Goal: Task Accomplishment & Management: Use online tool/utility

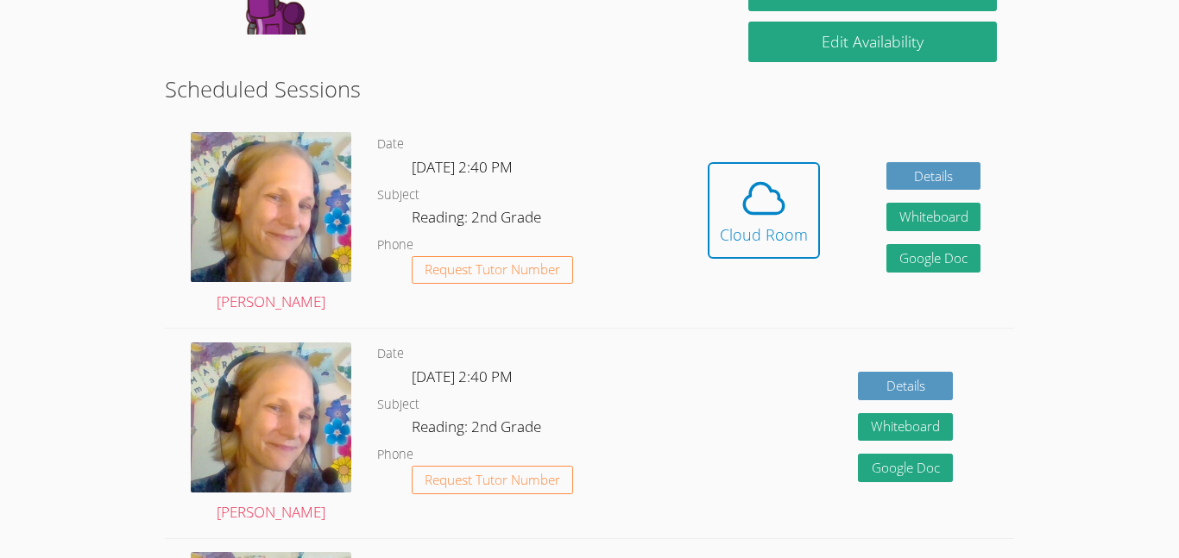
scroll to position [306, 0]
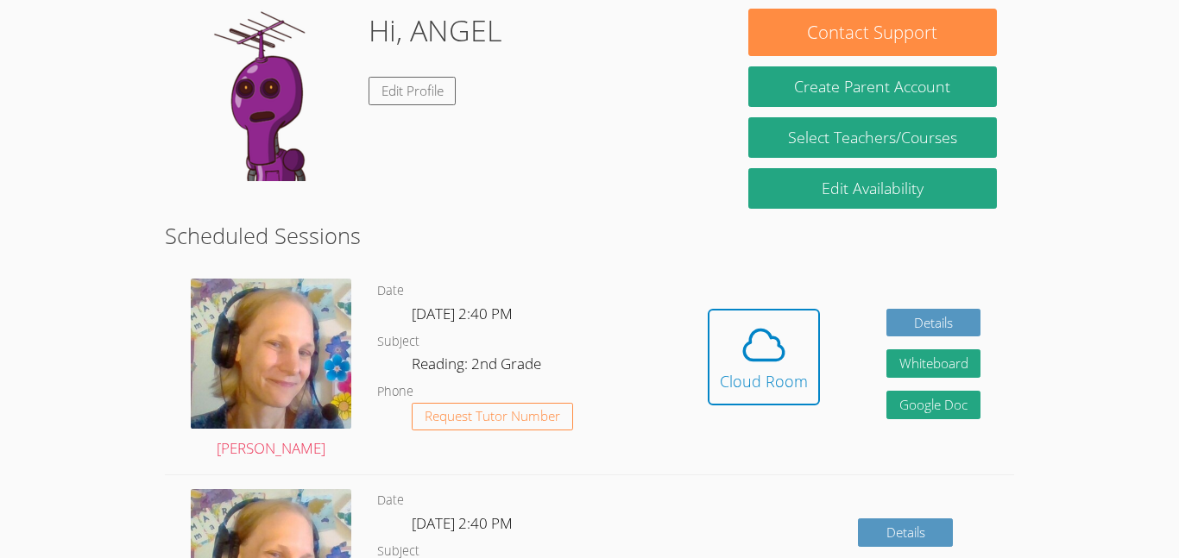
click at [1148, 401] on html "Home Programs Sessions Tutors Messages Billing Logout ANGEL Successfully authen…" at bounding box center [589, 122] width 1179 height 558
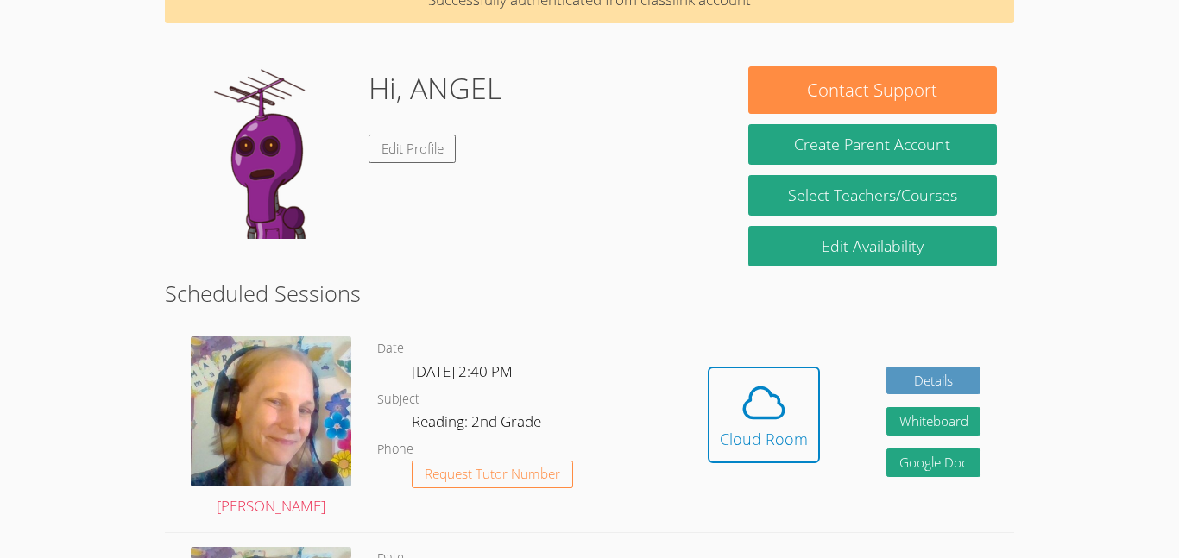
scroll to position [101, 0]
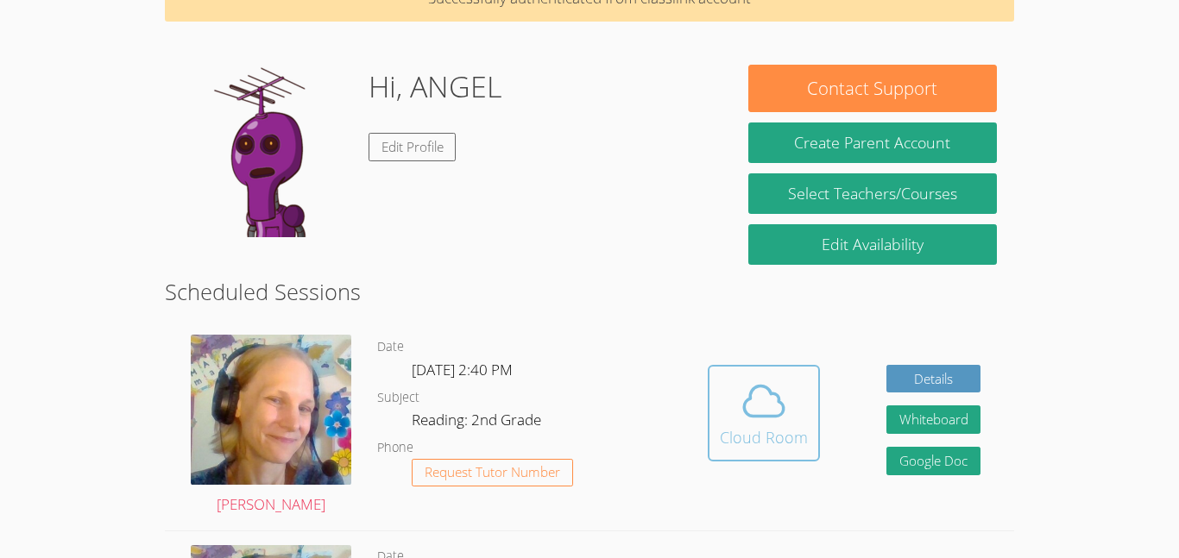
click at [786, 425] on div "Cloud Room" at bounding box center [764, 437] width 88 height 24
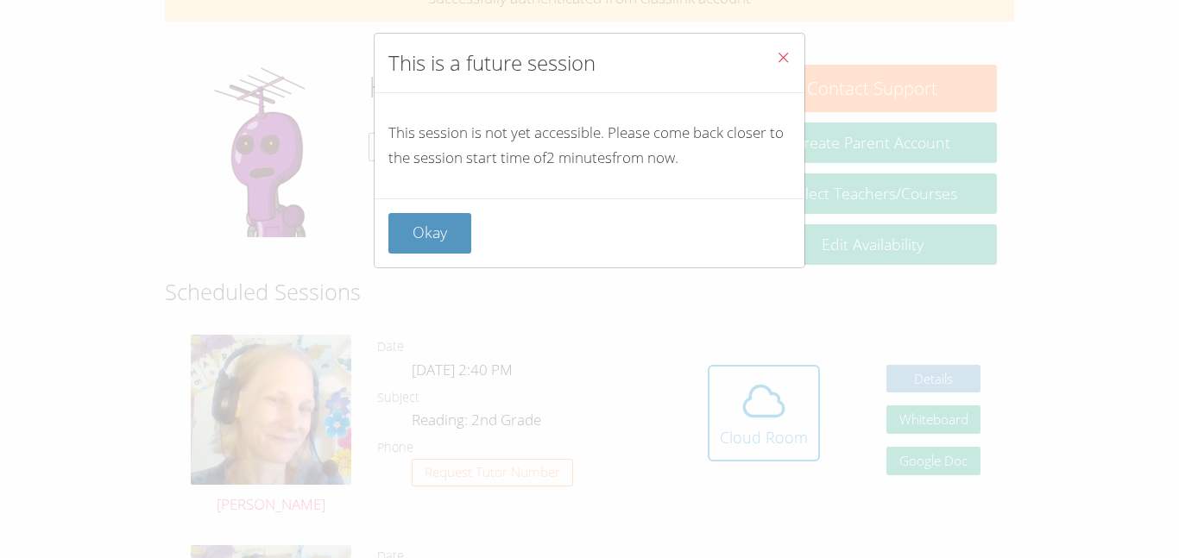
click at [532, 443] on div "This is a future session This session is not yet accessible. Please come back c…" at bounding box center [589, 279] width 1179 height 558
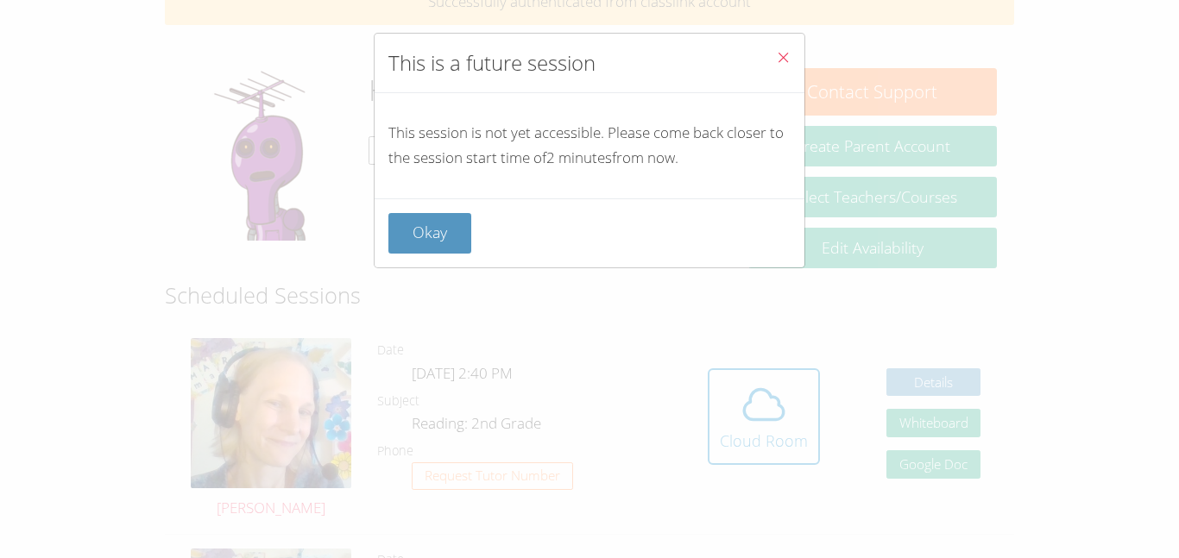
scroll to position [79, 0]
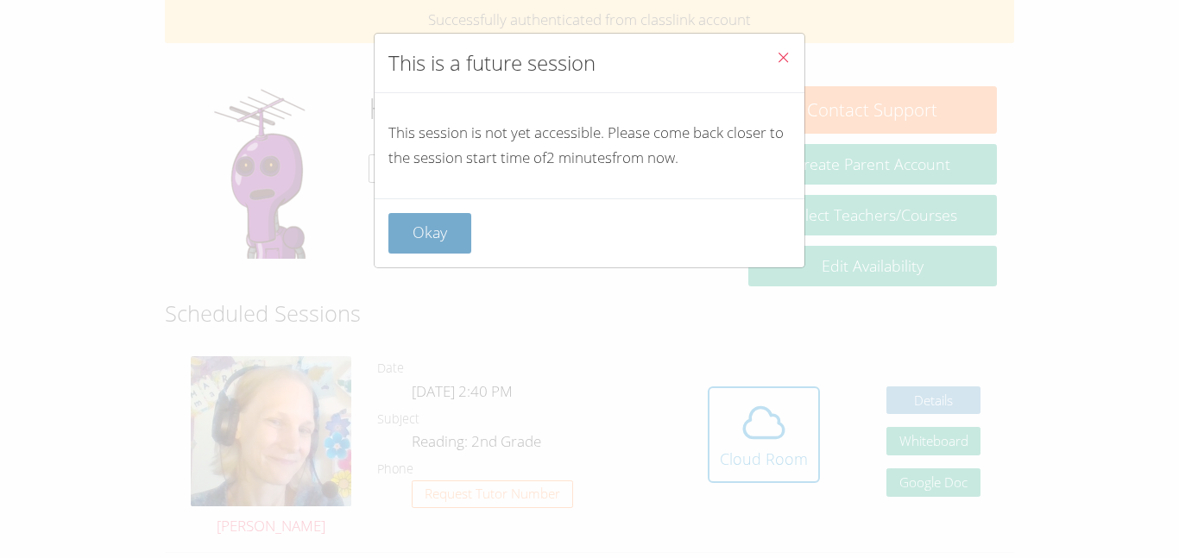
click at [425, 218] on button "Okay" at bounding box center [429, 233] width 83 height 41
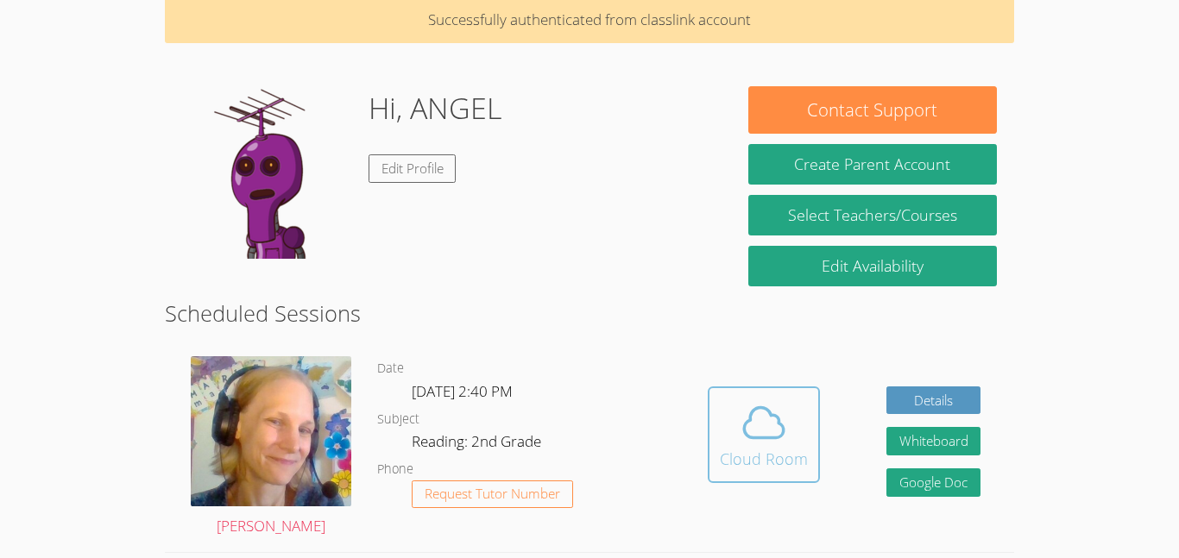
click at [733, 455] on div "Cloud Room" at bounding box center [764, 459] width 88 height 24
click at [797, 440] on span at bounding box center [764, 423] width 88 height 48
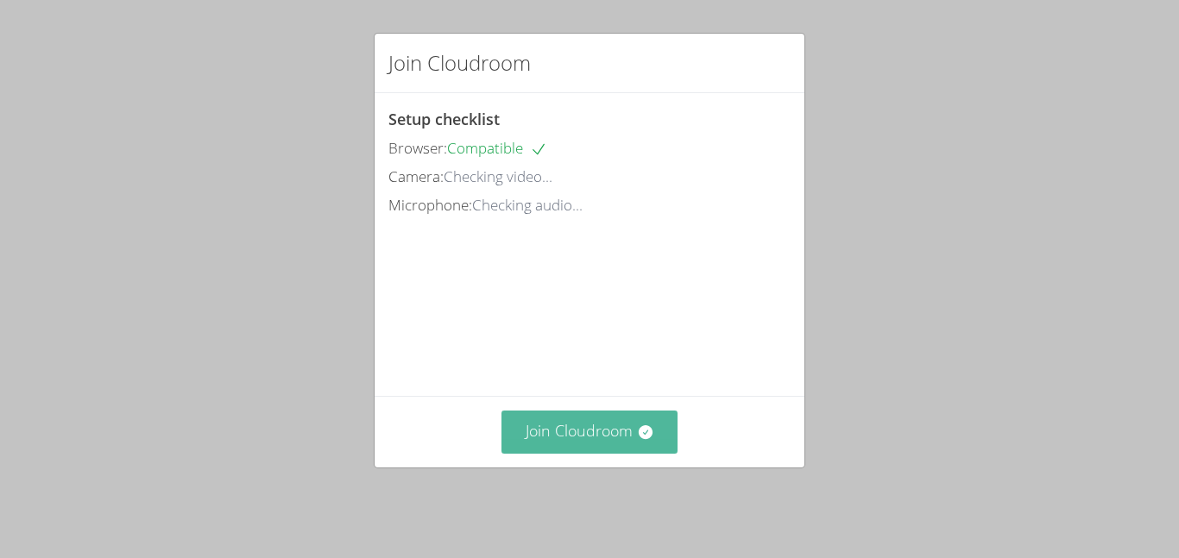
click at [632, 453] on button "Join Cloudroom" at bounding box center [589, 432] width 177 height 42
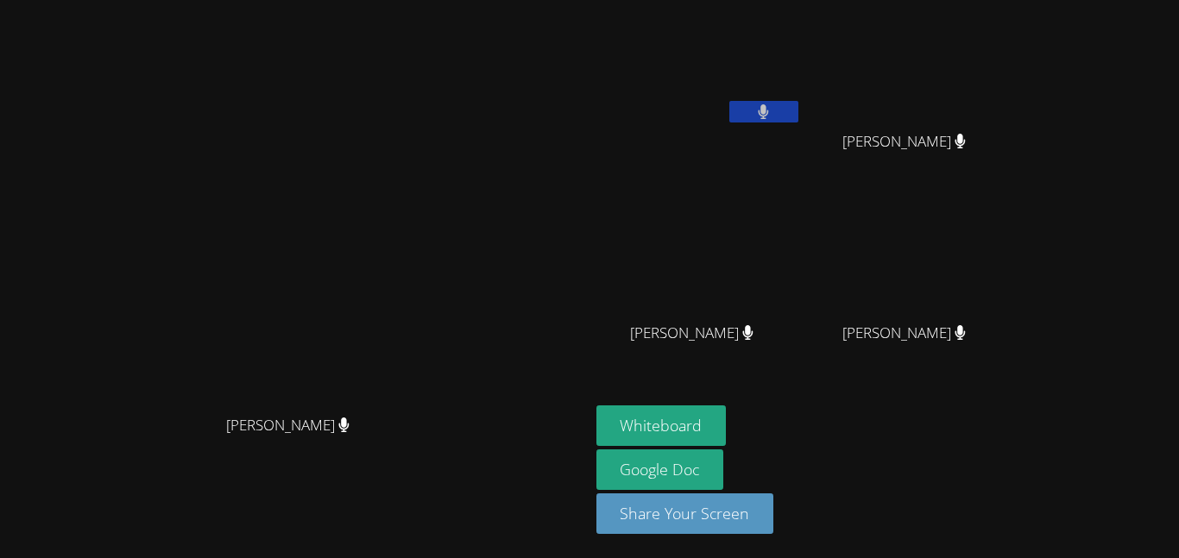
click at [798, 107] on button at bounding box center [763, 112] width 69 height 22
click at [798, 104] on button at bounding box center [763, 112] width 69 height 22
click at [802, 41] on video at bounding box center [698, 65] width 205 height 116
click at [798, 112] on button at bounding box center [763, 112] width 69 height 22
click at [798, 111] on button at bounding box center [763, 112] width 69 height 22
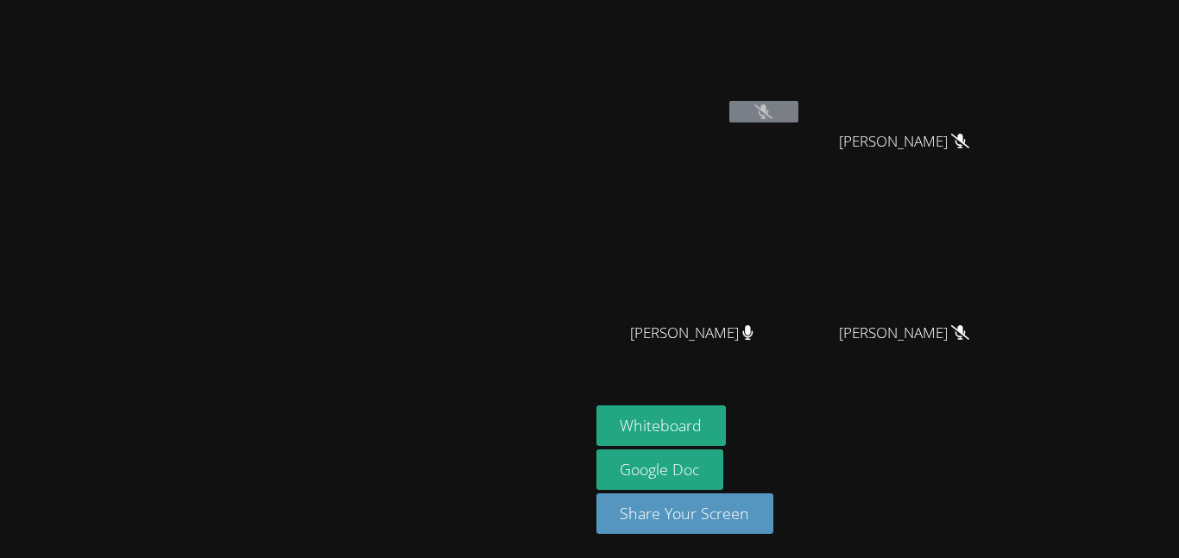
click at [772, 109] on icon at bounding box center [763, 111] width 18 height 15
click at [798, 106] on button at bounding box center [763, 112] width 69 height 22
click at [798, 109] on button at bounding box center [763, 112] width 69 height 22
click at [798, 110] on button at bounding box center [763, 112] width 69 height 22
click at [772, 107] on icon at bounding box center [763, 111] width 18 height 15
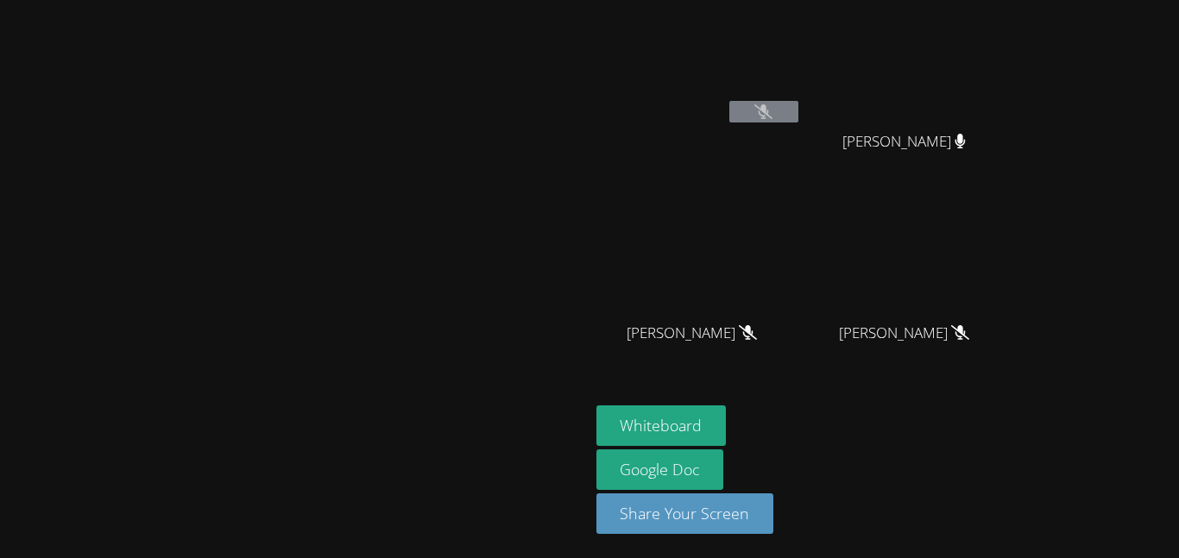
click at [772, 116] on icon at bounding box center [763, 111] width 18 height 15
click at [798, 111] on button at bounding box center [763, 112] width 69 height 22
click at [798, 119] on button at bounding box center [763, 112] width 69 height 22
click at [798, 118] on button at bounding box center [763, 112] width 69 height 22
click at [769, 106] on icon at bounding box center [763, 111] width 11 height 15
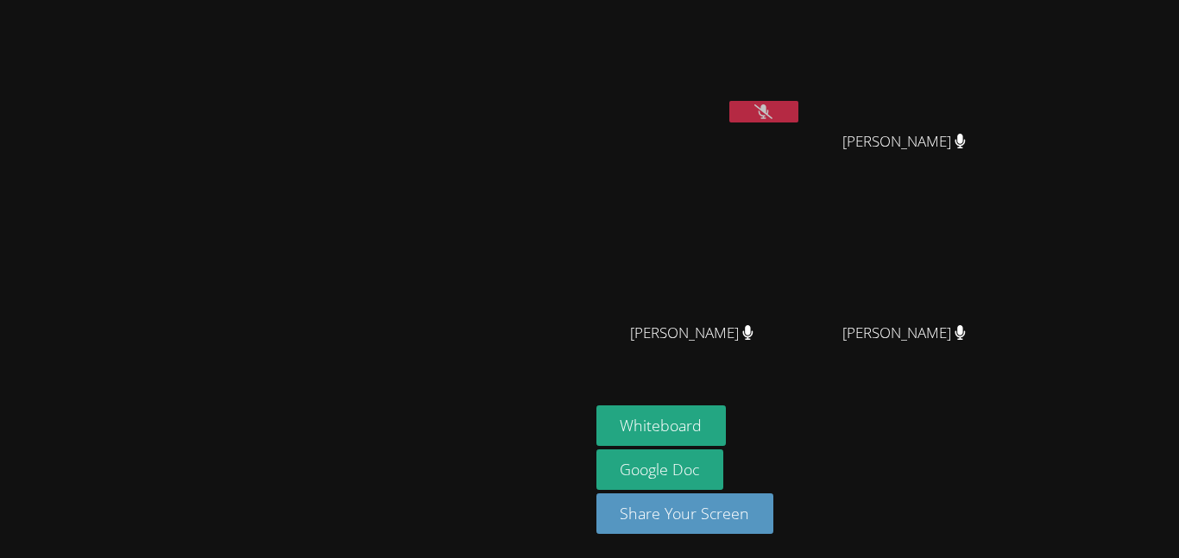
click at [772, 104] on icon at bounding box center [763, 111] width 18 height 15
click at [769, 117] on icon at bounding box center [763, 111] width 10 height 15
click at [798, 113] on button at bounding box center [763, 112] width 69 height 22
click at [798, 104] on button at bounding box center [763, 112] width 69 height 22
click at [772, 110] on icon at bounding box center [763, 111] width 18 height 15
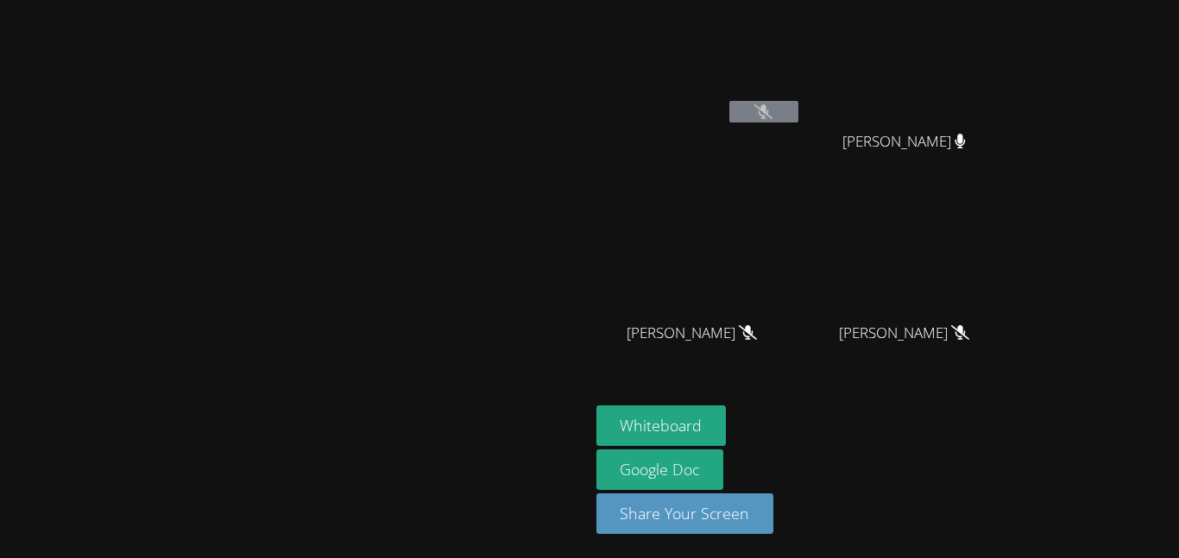
click at [798, 118] on button at bounding box center [763, 112] width 69 height 22
click at [1171, 288] on div "[PERSON_NAME] [PERSON_NAME] [PERSON_NAME] [PERSON_NAME] [PERSON_NAME] [PERSON_N…" at bounding box center [589, 279] width 1179 height 558
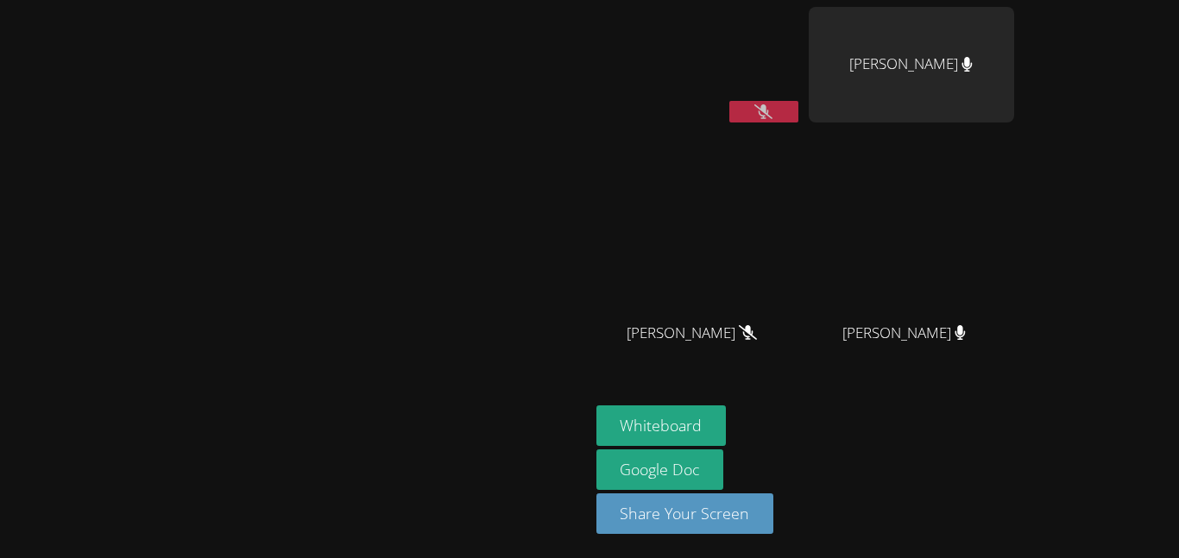
click at [772, 109] on icon at bounding box center [763, 111] width 18 height 15
click at [798, 116] on button at bounding box center [763, 112] width 69 height 22
click at [798, 121] on button at bounding box center [763, 112] width 69 height 22
click at [798, 104] on button at bounding box center [763, 112] width 69 height 22
click at [729, 101] on button at bounding box center [763, 112] width 69 height 22
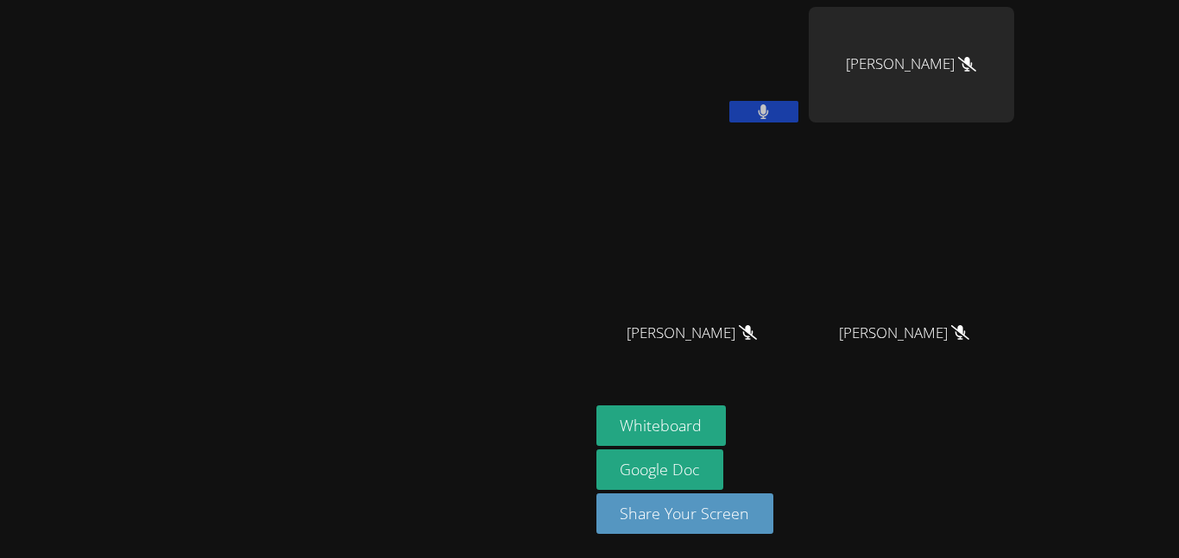
click at [729, 101] on button at bounding box center [763, 112] width 69 height 22
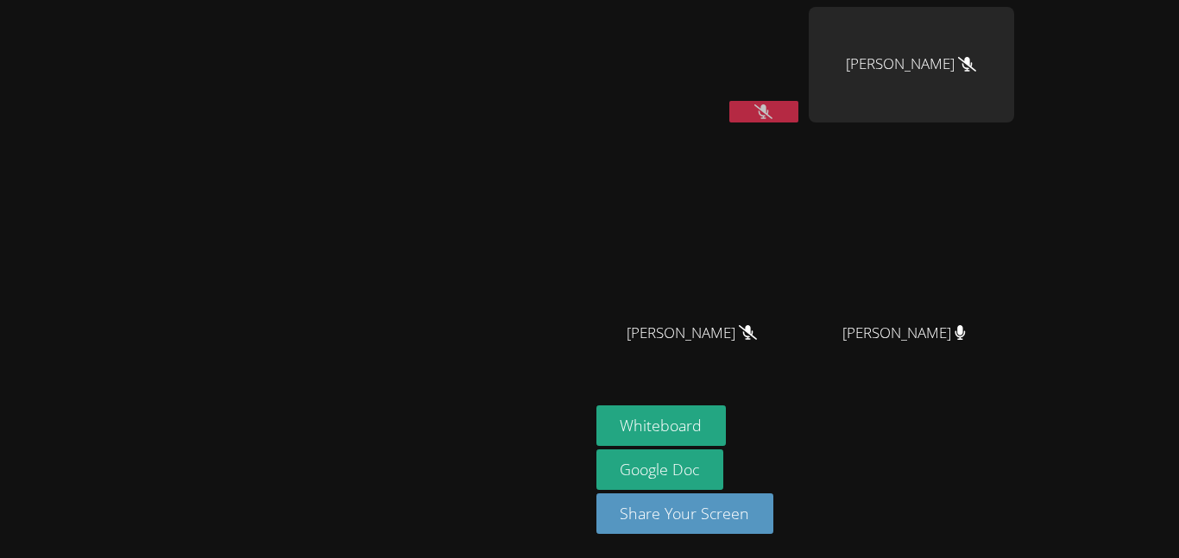
click at [729, 101] on button at bounding box center [763, 112] width 69 height 22
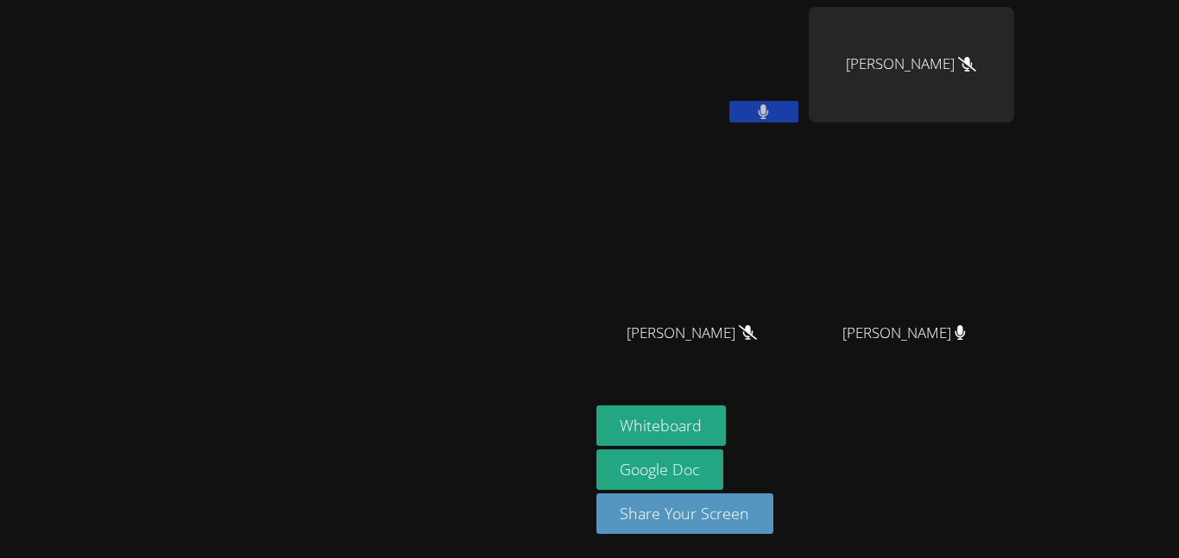
click at [729, 101] on button at bounding box center [763, 112] width 69 height 22
click at [265, 242] on video at bounding box center [294, 245] width 259 height 324
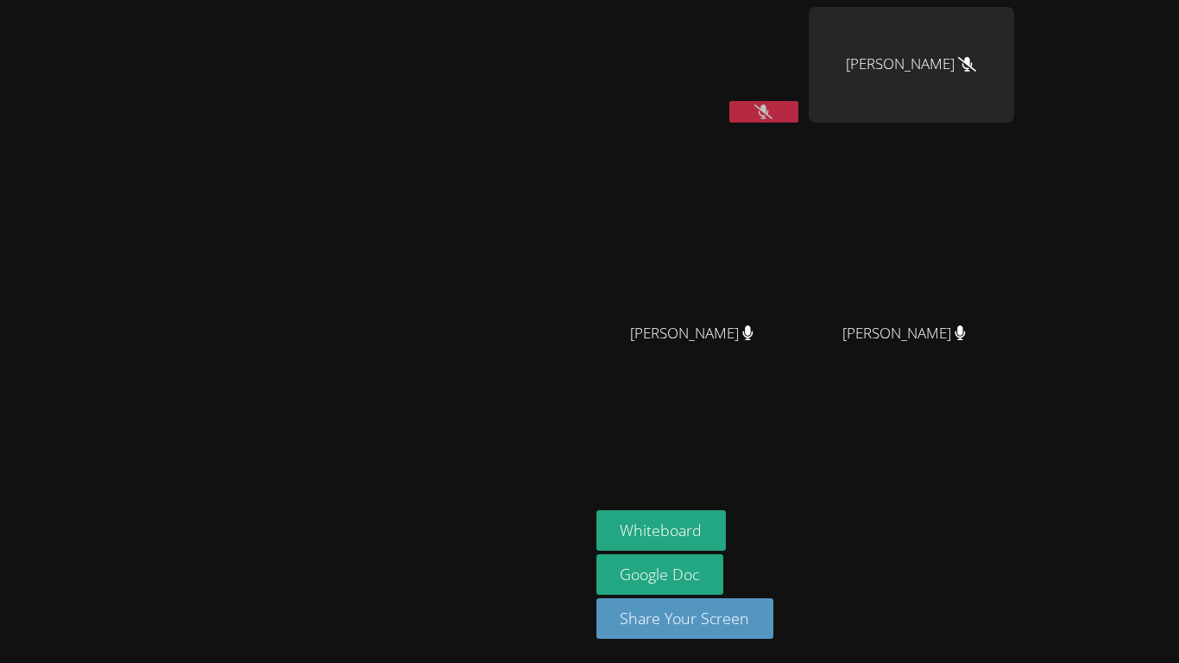
click at [424, 330] on video at bounding box center [294, 297] width 259 height 324
click at [798, 108] on button at bounding box center [763, 112] width 69 height 22
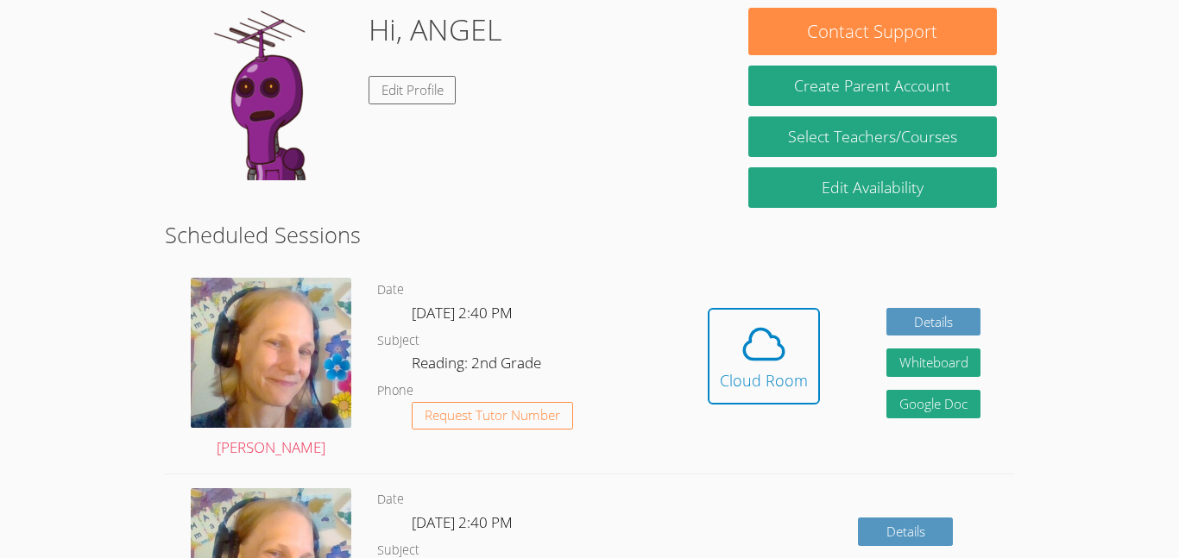
scroll to position [157, 0]
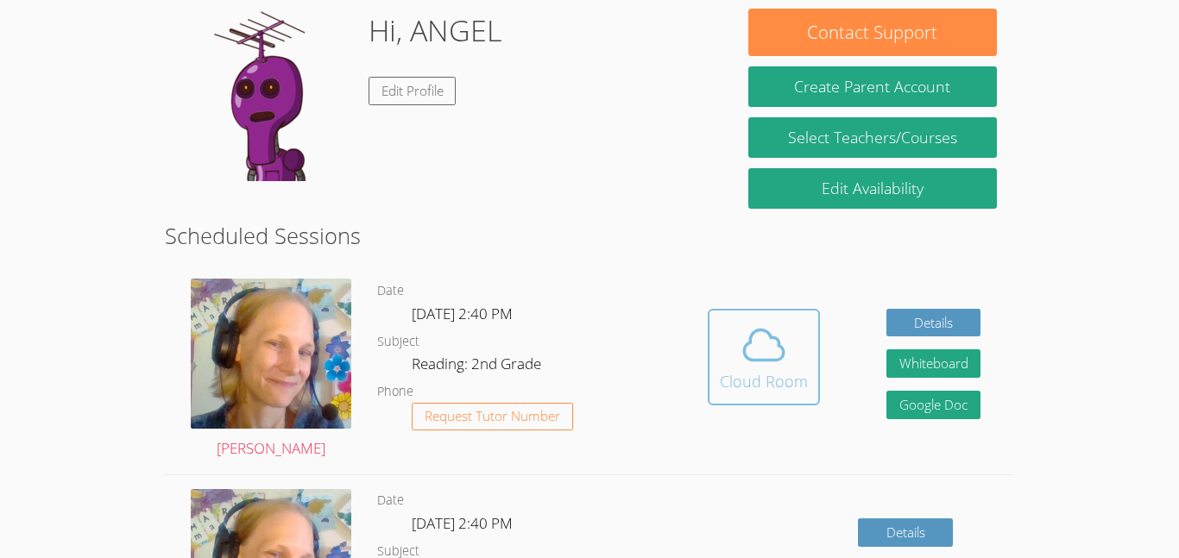
click at [768, 331] on icon at bounding box center [763, 345] width 48 height 48
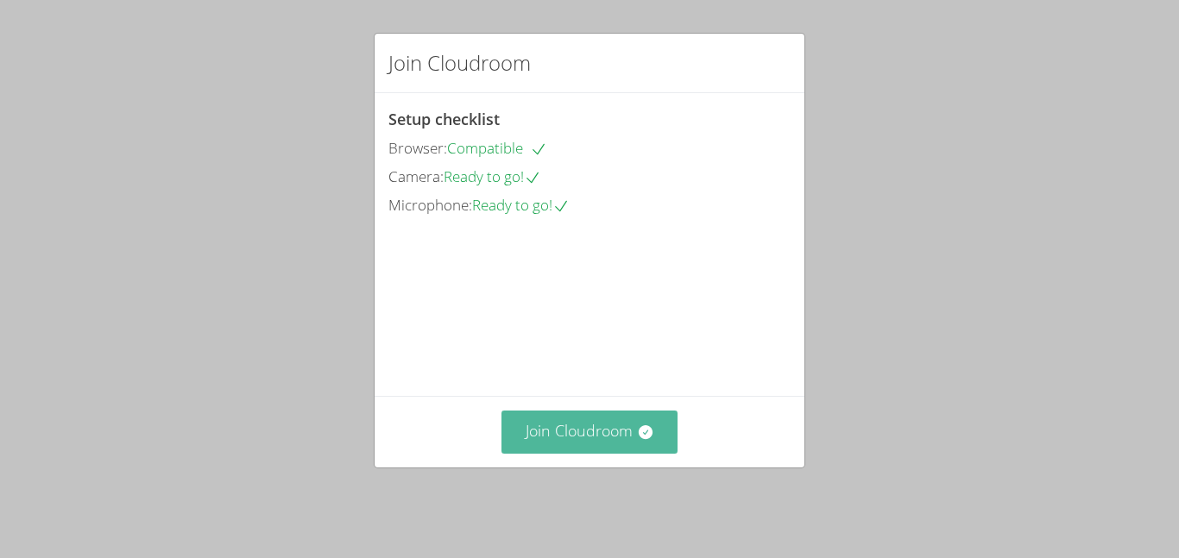
click at [594, 429] on button "Join Cloudroom" at bounding box center [589, 432] width 177 height 42
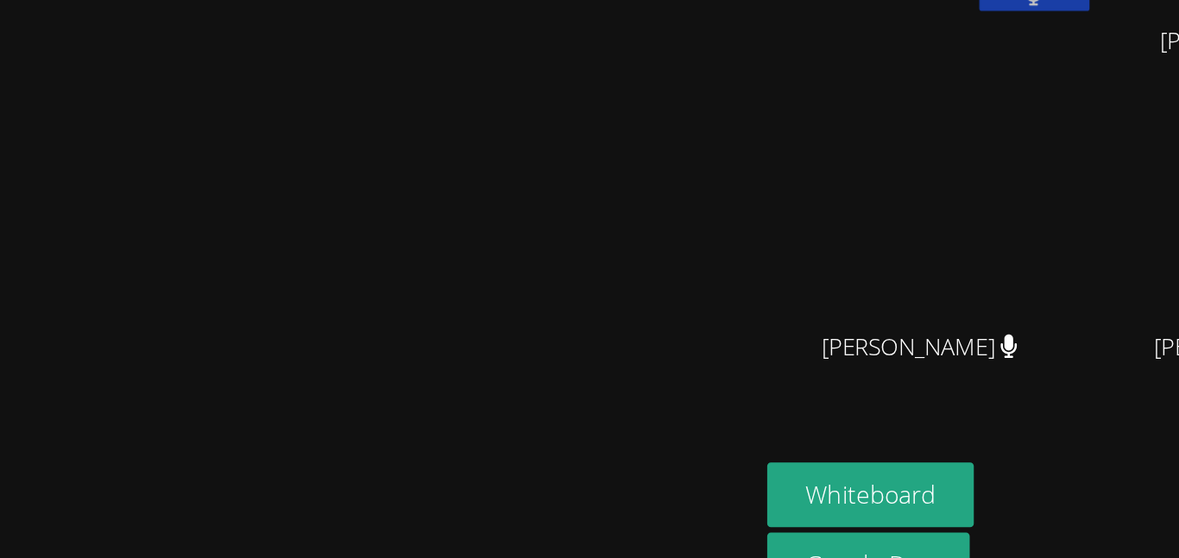
click at [188, 201] on video at bounding box center [294, 245] width 259 height 324
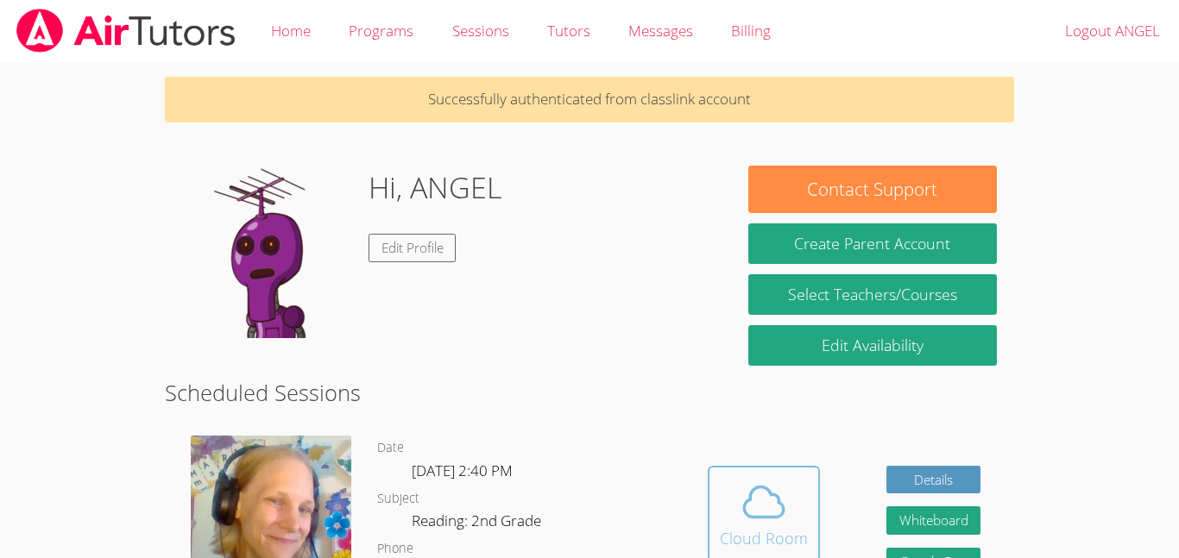
click at [777, 506] on icon at bounding box center [763, 502] width 48 height 48
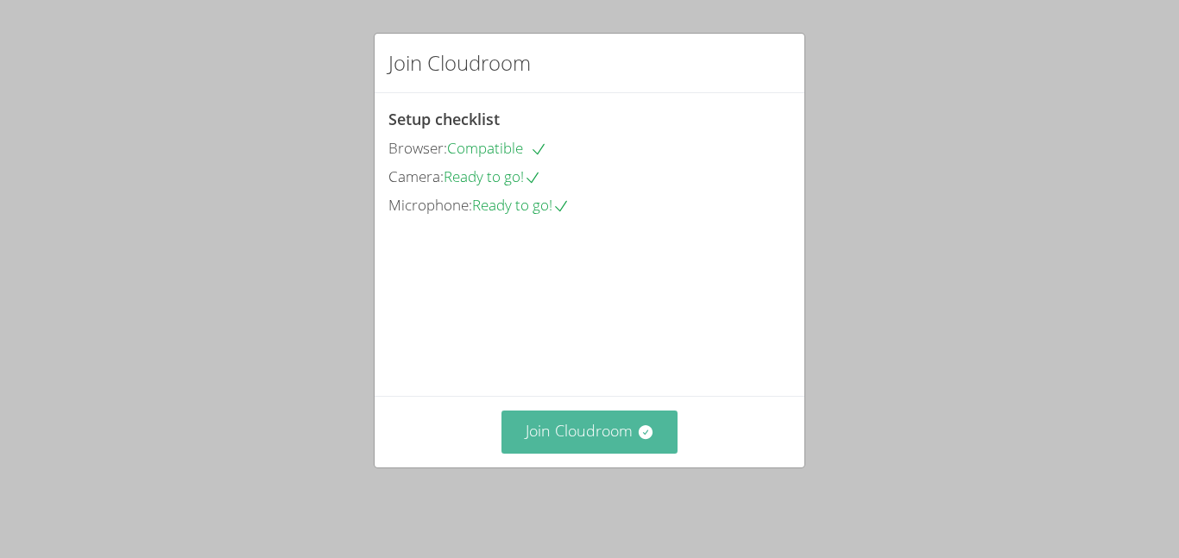
click at [620, 450] on button "Join Cloudroom" at bounding box center [589, 432] width 177 height 42
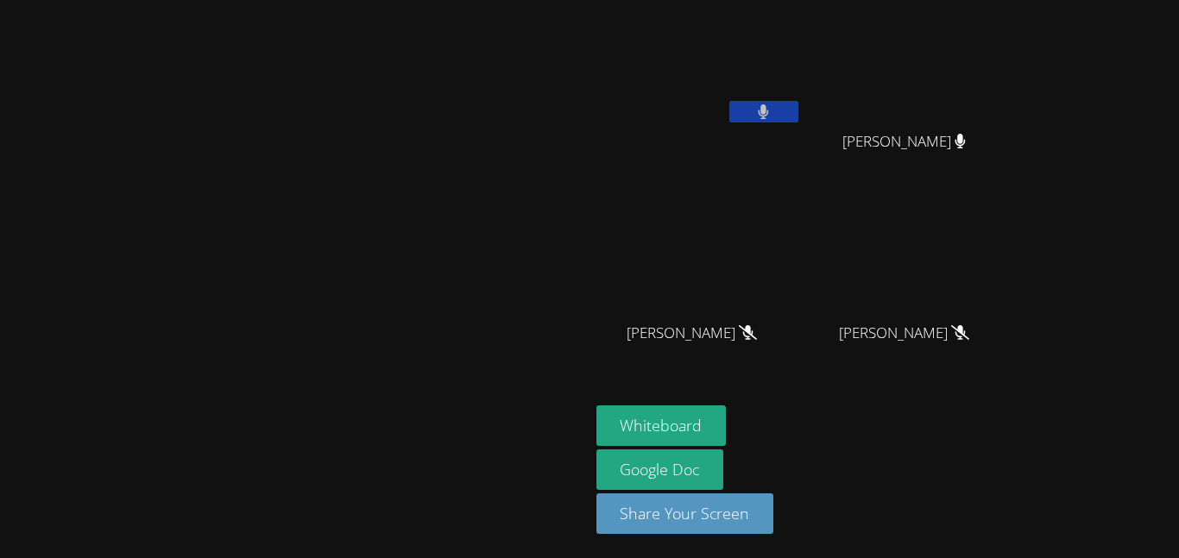
click at [798, 101] on button at bounding box center [763, 112] width 69 height 22
click at [798, 110] on button at bounding box center [763, 112] width 69 height 22
click at [798, 121] on button at bounding box center [763, 112] width 69 height 22
click at [772, 116] on icon at bounding box center [763, 111] width 18 height 15
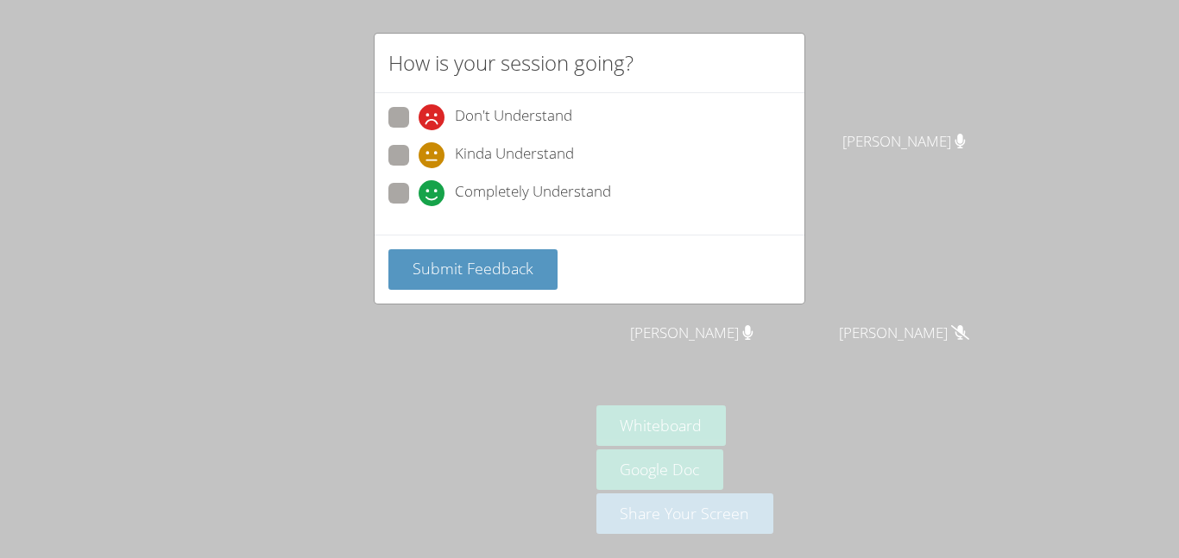
click at [674, 389] on div "How is your session going? Don't Understand Kinda Understand Completely Underst…" at bounding box center [589, 279] width 1179 height 558
click at [620, 390] on div "How is your session going? Don't Understand Kinda Understand Completely Underst…" at bounding box center [589, 279] width 1179 height 558
click at [605, 354] on div "How is your session going? Don't Understand Kinda Understand Completely Underst…" at bounding box center [589, 279] width 1179 height 558
click at [612, 330] on div "How is your session going? Don't Understand Kinda Understand Completely Underst…" at bounding box center [589, 279] width 1179 height 558
click at [1011, 313] on div "How is your session going? Don't Understand Kinda Understand Completely Underst…" at bounding box center [589, 279] width 1179 height 558
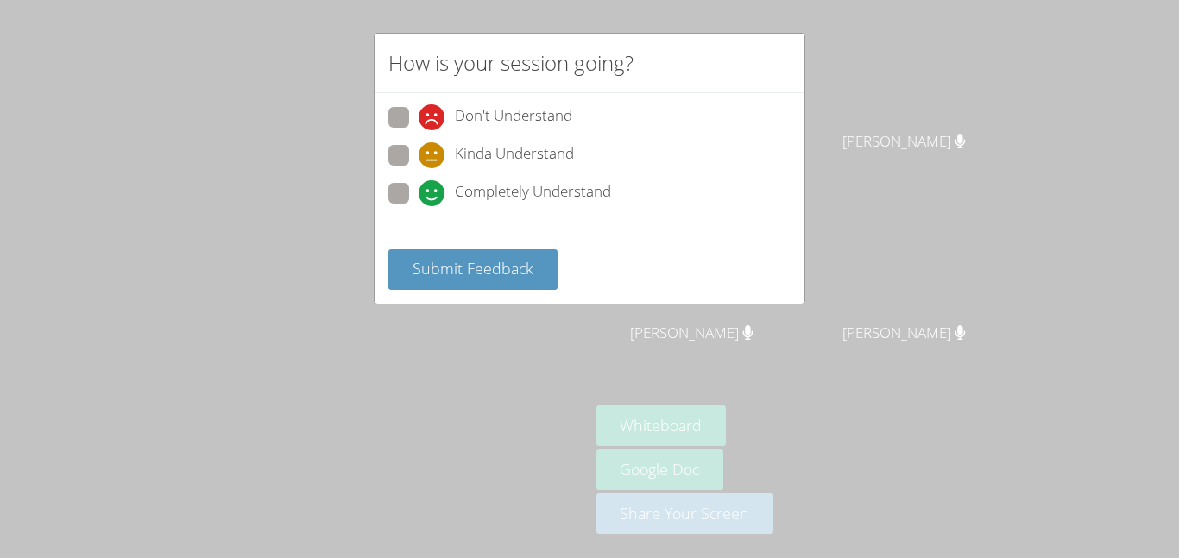
click at [419, 192] on icon at bounding box center [431, 193] width 26 height 26
click at [419, 192] on input "Completely Understand" at bounding box center [425, 190] width 15 height 15
radio input "true"
click at [551, 199] on span "Completely Understand" at bounding box center [533, 193] width 156 height 26
click at [433, 198] on input "Completely Understand" at bounding box center [425, 190] width 15 height 15
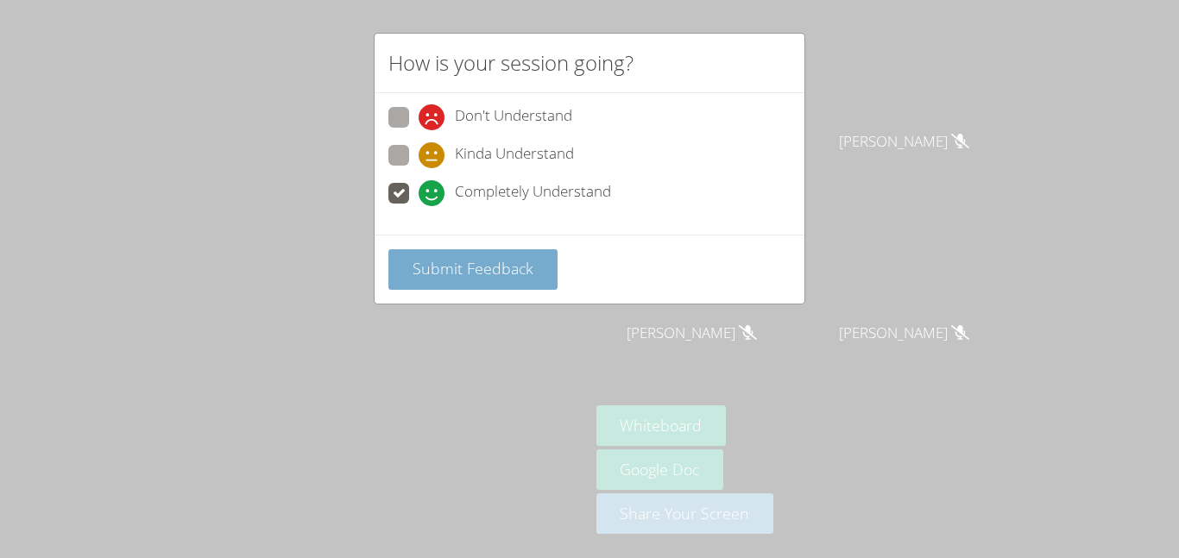
click at [531, 280] on button "Submit Feedback" at bounding box center [472, 269] width 169 height 41
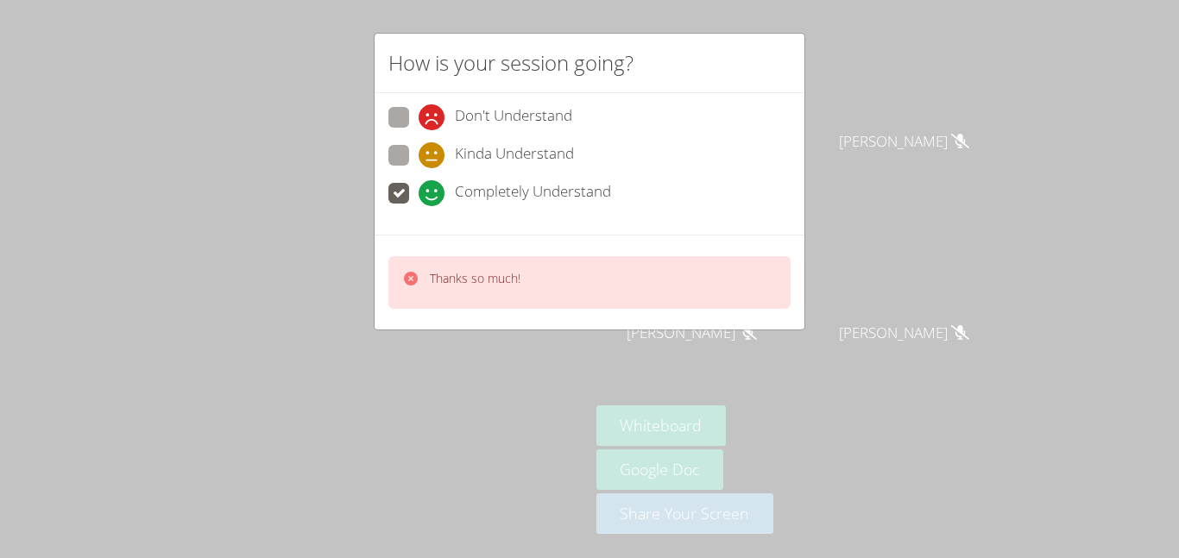
click at [521, 300] on div "Thanks so much!" at bounding box center [589, 282] width 402 height 53
click at [462, 161] on span "Kinda Understand" at bounding box center [514, 155] width 119 height 26
click at [433, 160] on input "Kinda Understand" at bounding box center [425, 152] width 15 height 15
radio input "true"
click at [557, 287] on div "Thanks so much!" at bounding box center [589, 282] width 402 height 53
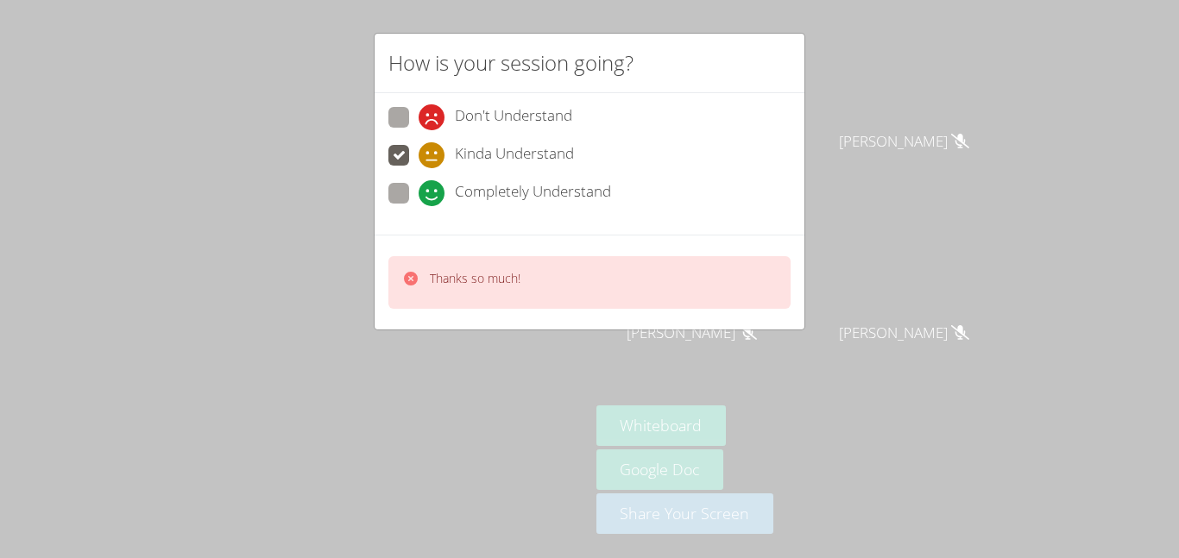
click at [424, 286] on video at bounding box center [294, 245] width 259 height 324
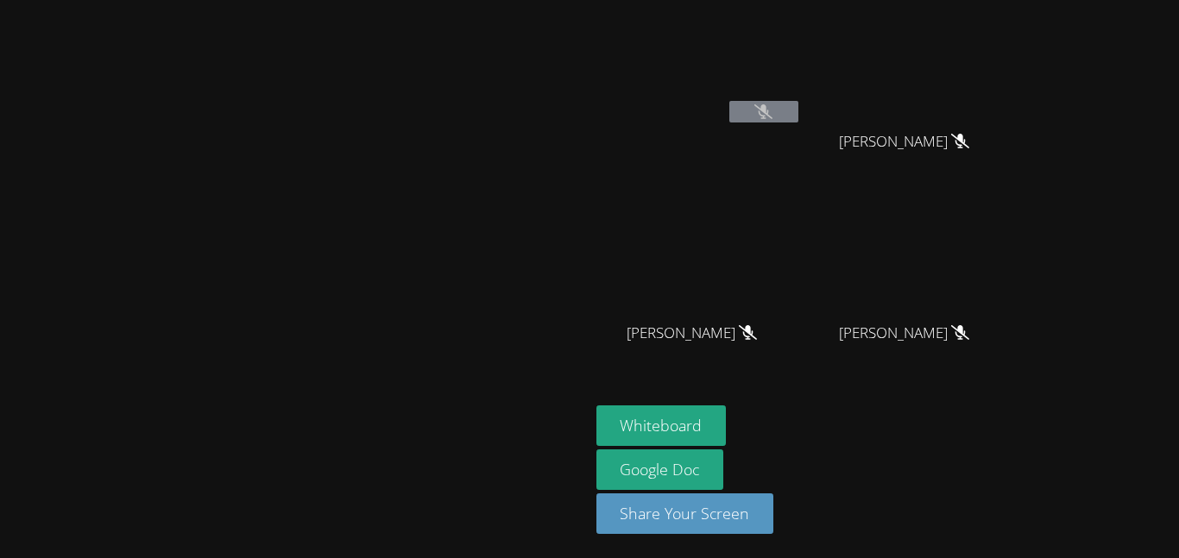
click at [798, 115] on button at bounding box center [763, 112] width 69 height 22
click at [798, 116] on button at bounding box center [763, 112] width 69 height 22
click at [798, 104] on button at bounding box center [763, 112] width 69 height 22
click at [753, 326] on icon at bounding box center [747, 332] width 11 height 15
click at [798, 117] on button at bounding box center [763, 112] width 69 height 22
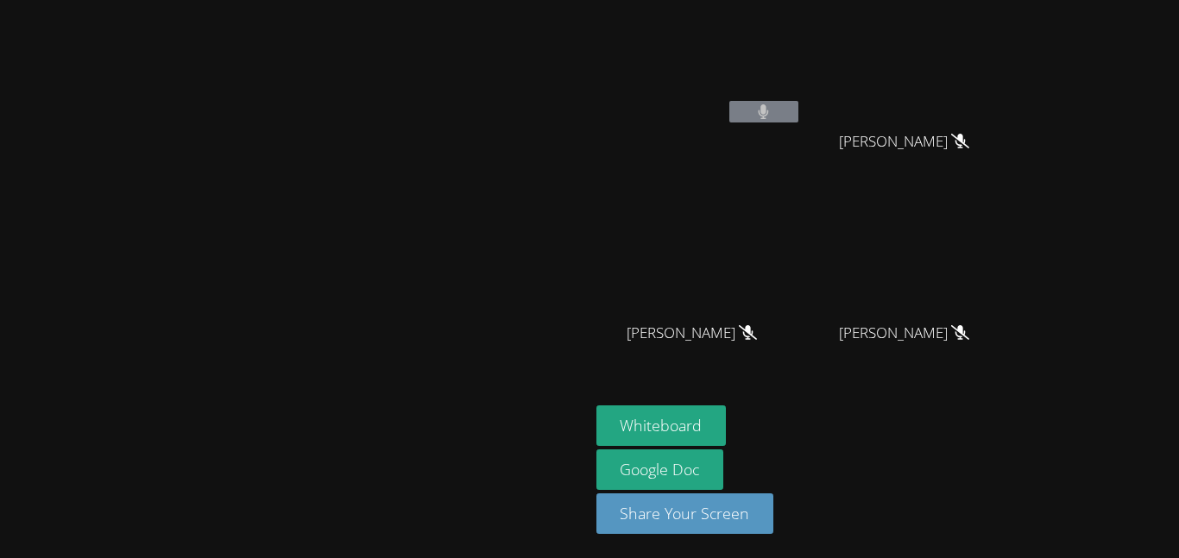
click at [798, 109] on button at bounding box center [763, 112] width 69 height 22
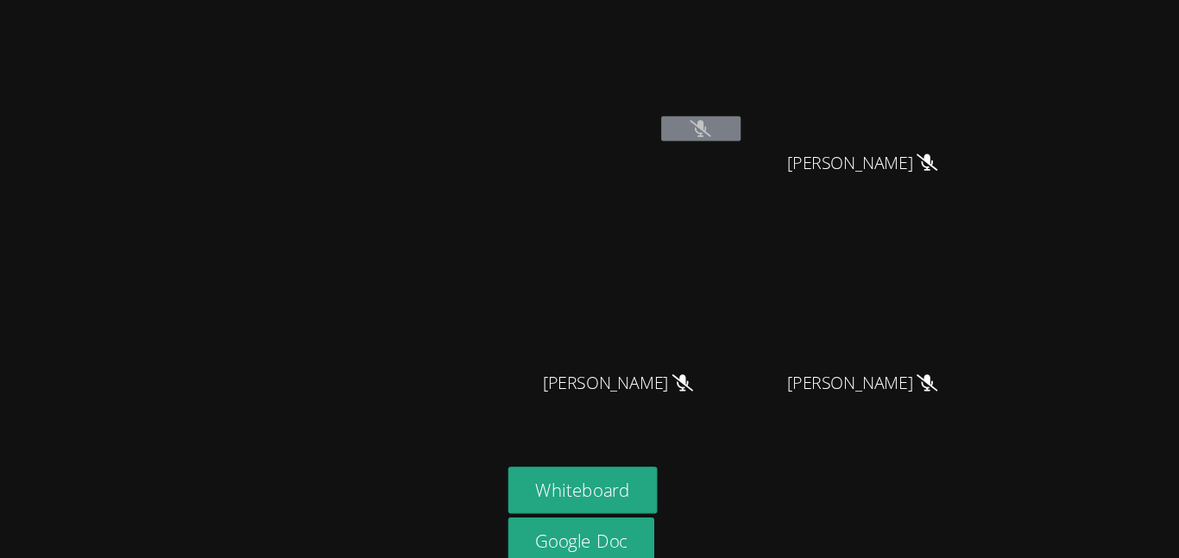
click at [1178, 325] on div "Marie Steinberg ANGEL ROMERO GERARDO ADAME GERARDO ADAME MILA’VAE TAVAREZ MILA’…" at bounding box center [589, 279] width 1179 height 558
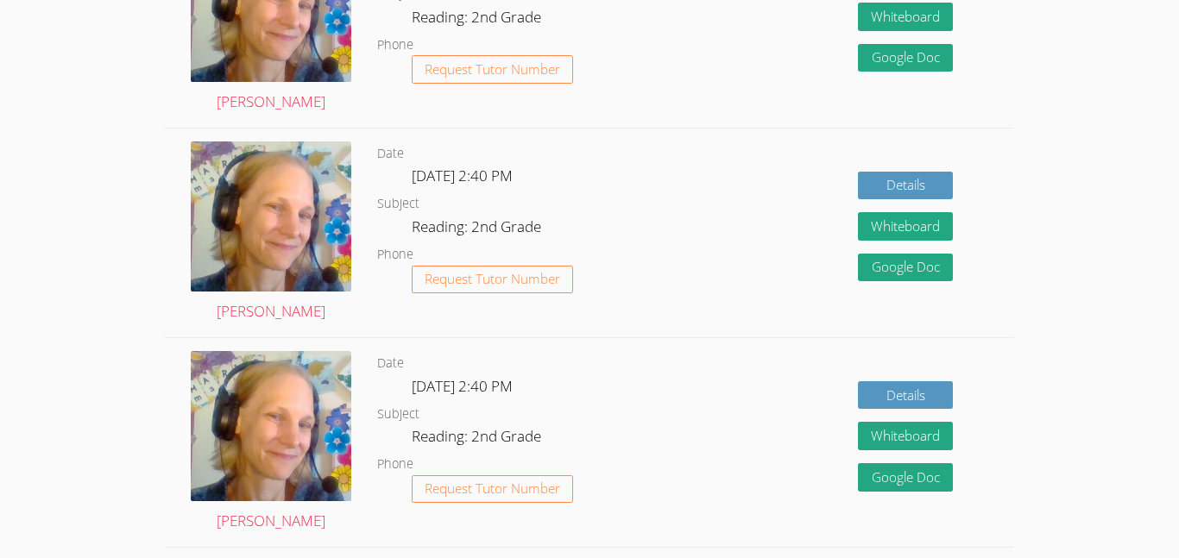
scroll to position [874, 0]
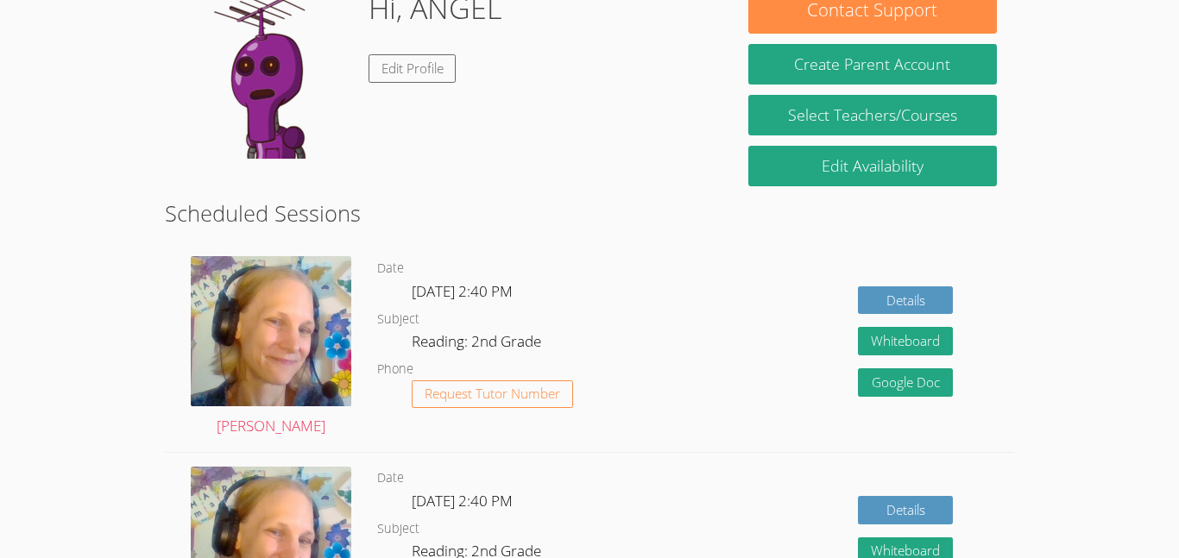
scroll to position [180, 0]
